Goal: Task Accomplishment & Management: Use online tool/utility

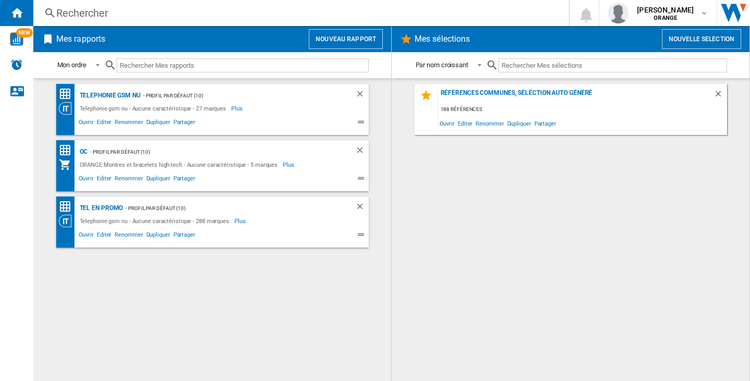
click at [332, 41] on button "Nouveau rapport" at bounding box center [346, 39] width 74 height 20
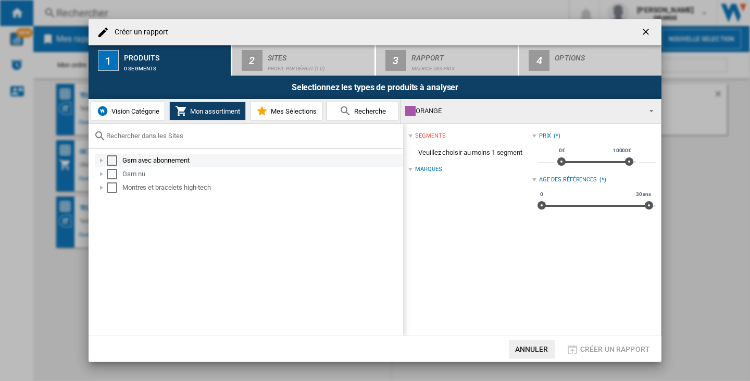
click at [117, 159] on div "Select" at bounding box center [112, 160] width 10 height 10
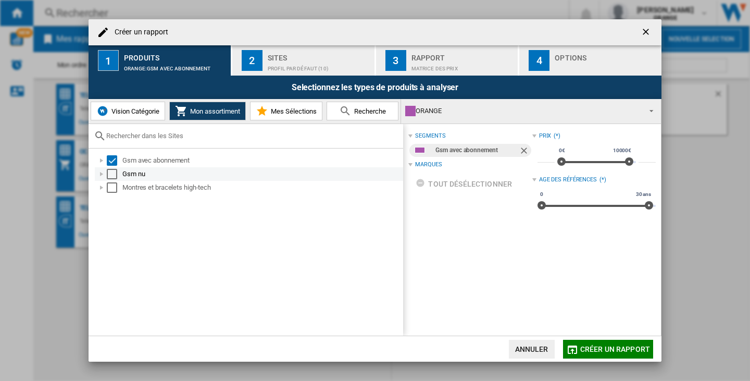
click at [117, 172] on div "Select" at bounding box center [112, 174] width 10 height 10
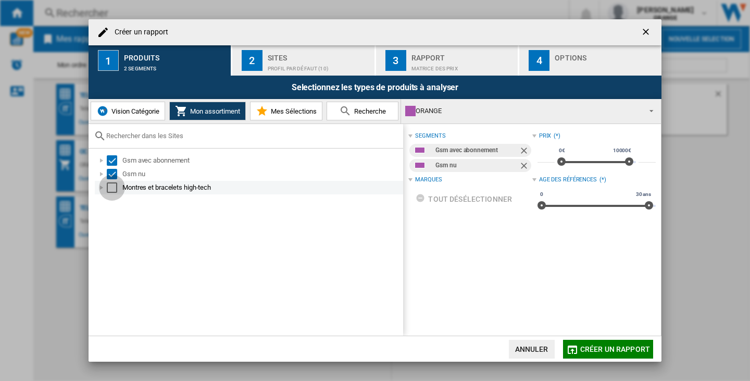
click at [108, 188] on div "Select" at bounding box center [112, 187] width 10 height 10
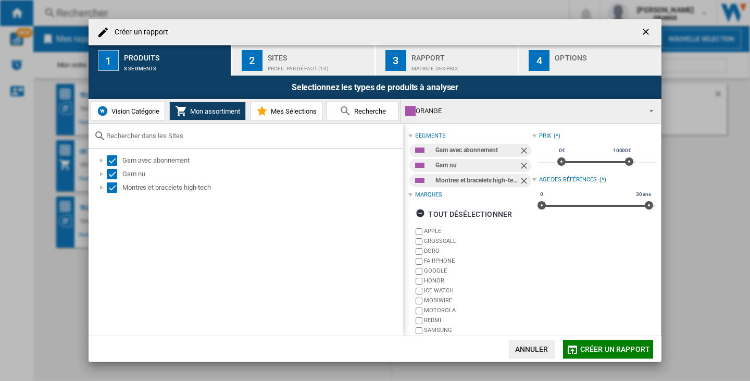
click at [589, 347] on span "Créer un rapport" at bounding box center [615, 349] width 70 height 8
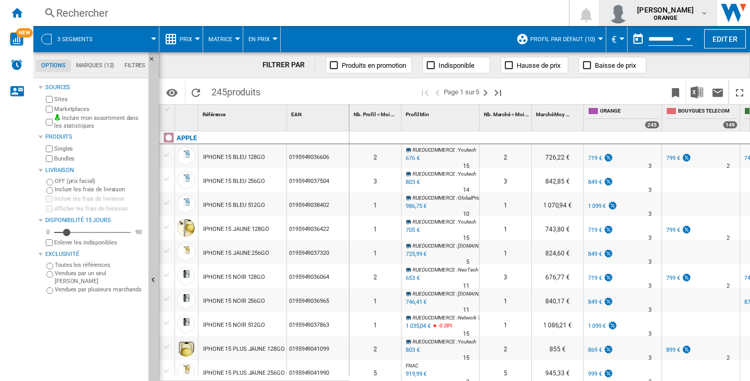
click at [668, 6] on span "[PERSON_NAME]" at bounding box center [665, 10] width 57 height 10
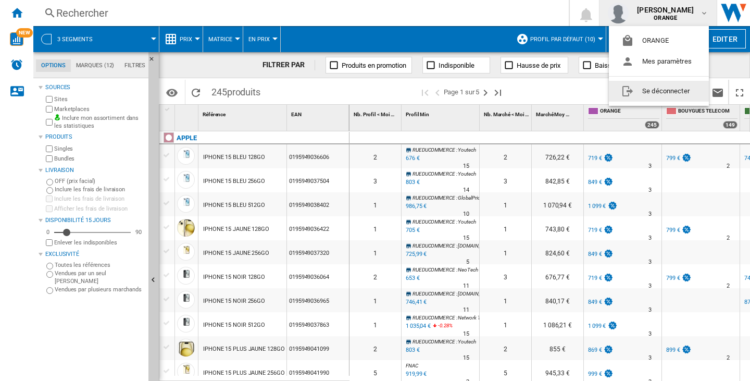
click at [648, 85] on button "Se déconnecter" at bounding box center [659, 91] width 100 height 21
